Goal: Task Accomplishment & Management: Manage account settings

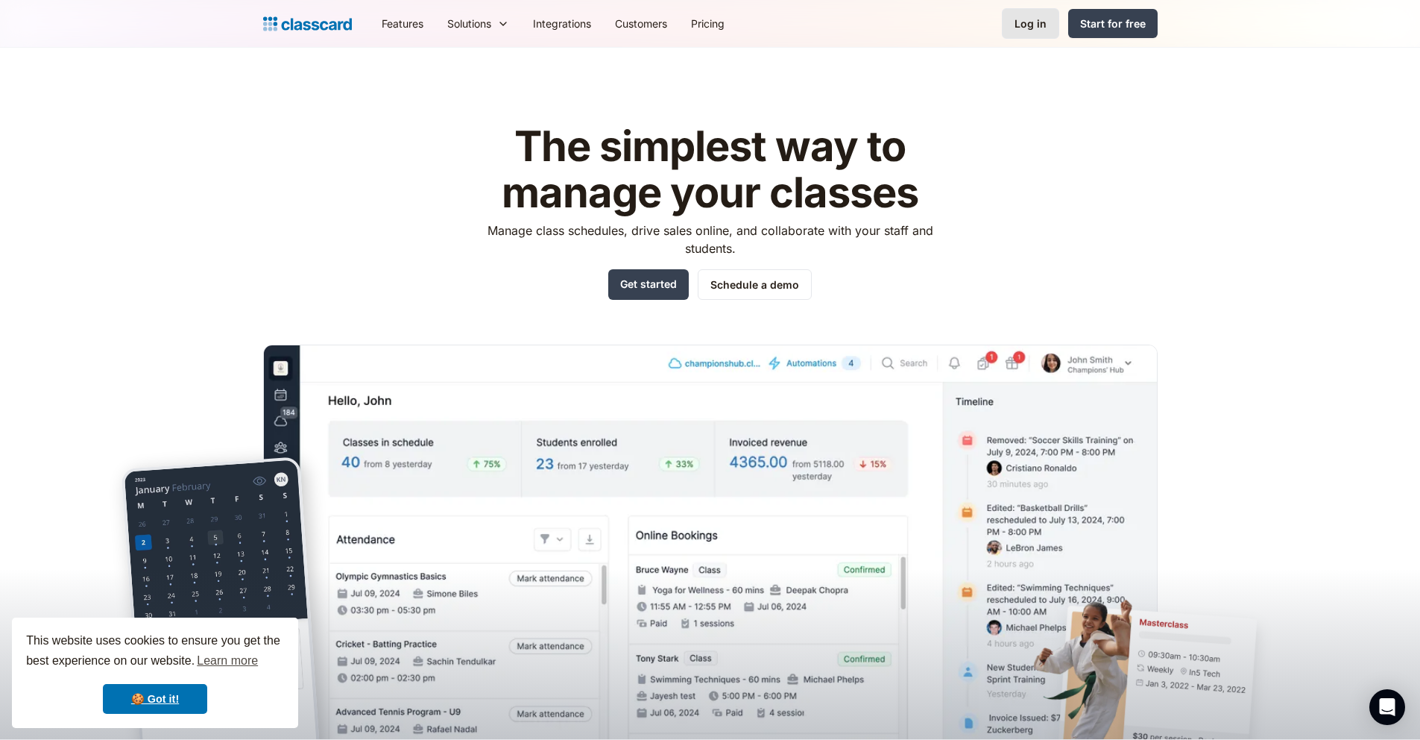
click at [1020, 20] on div "Log in" at bounding box center [1031, 24] width 32 height 16
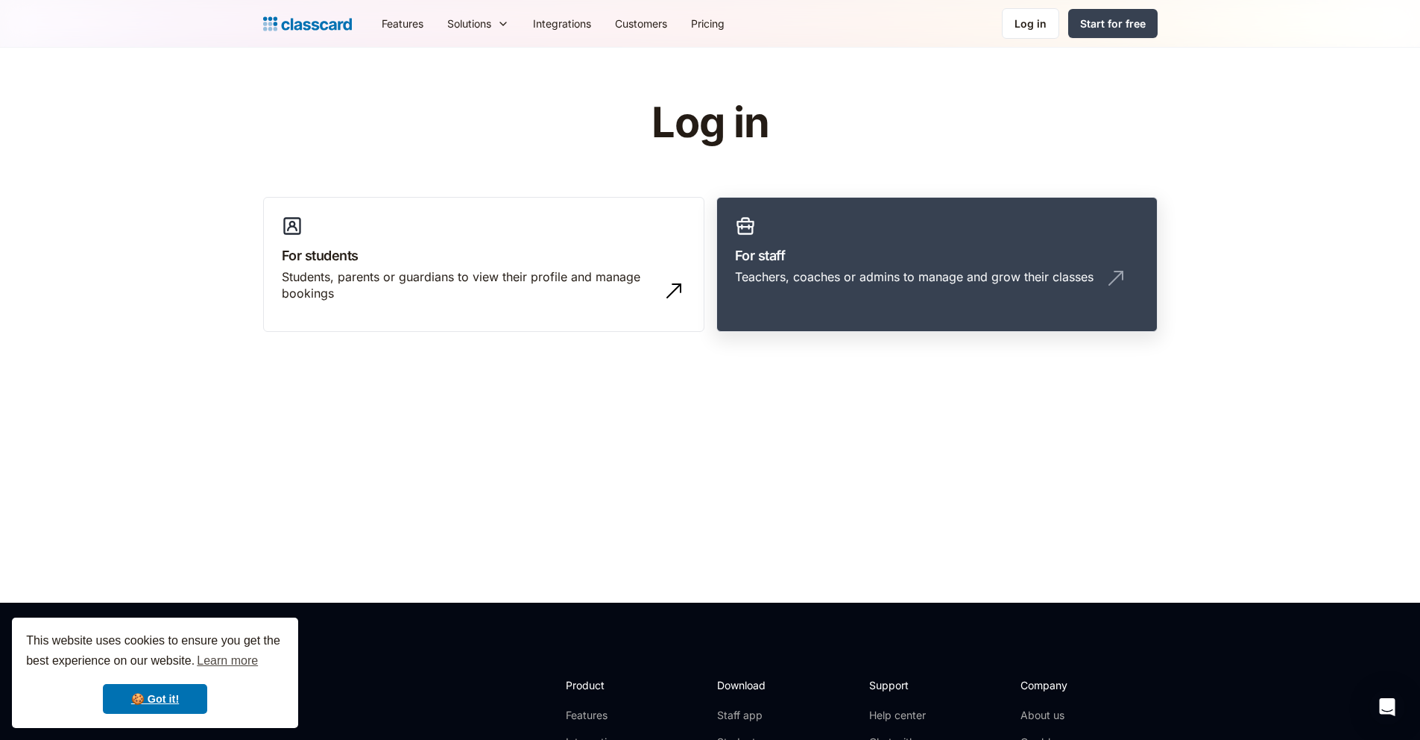
click at [850, 249] on h3 "For staff" at bounding box center [937, 255] width 404 height 20
